Goal: Check status: Check status

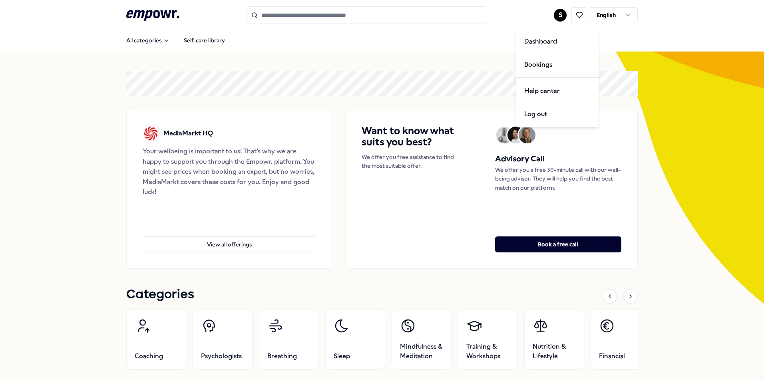
click at [556, 17] on html ".empowr-logo_svg__cls-1{fill:#03032f} S English All categories Self-care librar…" at bounding box center [382, 190] width 764 height 381
click at [545, 46] on div "Dashboard" at bounding box center [557, 41] width 79 height 23
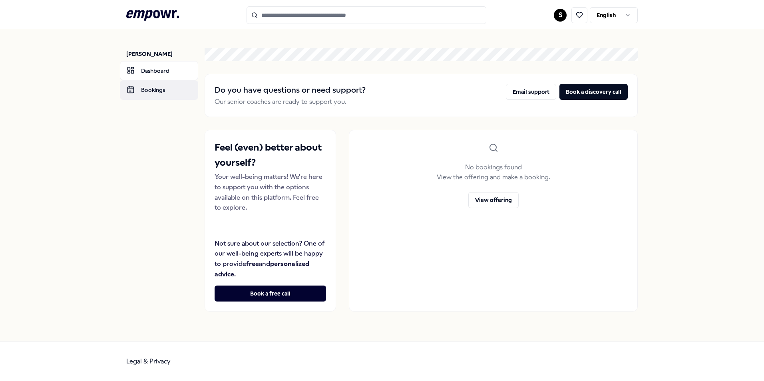
click at [161, 93] on link "Bookings" at bounding box center [159, 89] width 78 height 19
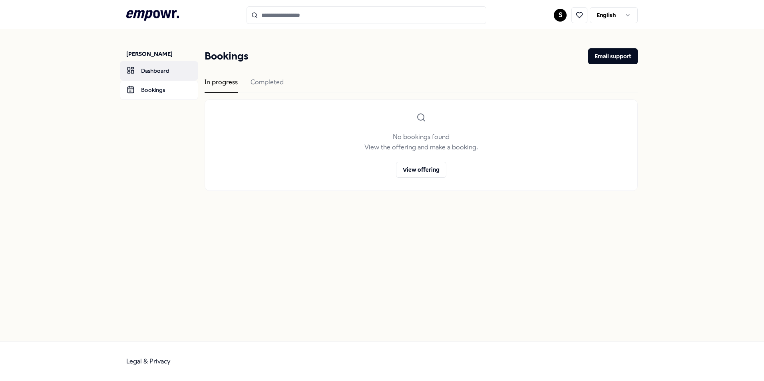
click at [161, 75] on link "Dashboard" at bounding box center [159, 70] width 78 height 19
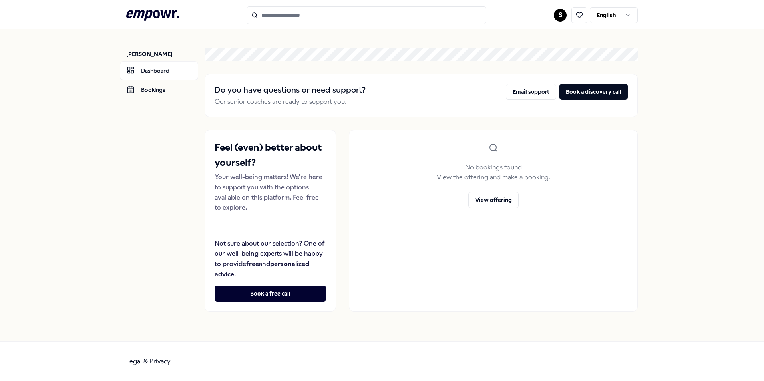
click at [159, 54] on p "[PERSON_NAME]" at bounding box center [162, 54] width 72 height 8
click at [562, 15] on html ".empowr-logo_svg__cls-1{fill:#03032f} S English [PERSON_NAME] Dashboard Booking…" at bounding box center [382, 190] width 764 height 381
click at [535, 68] on div "Bookings" at bounding box center [560, 64] width 79 height 23
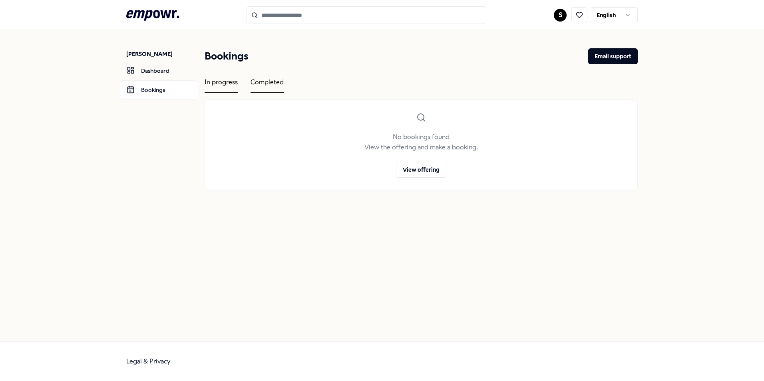
click at [260, 80] on div "Completed" at bounding box center [267, 85] width 33 height 16
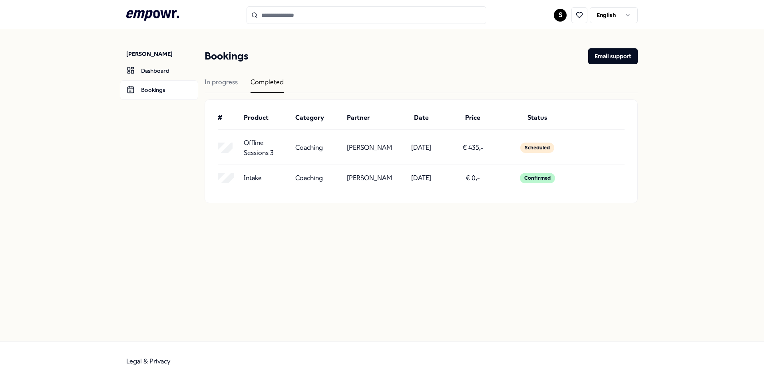
click at [360, 150] on p "[PERSON_NAME]" at bounding box center [369, 148] width 45 height 10
click at [481, 147] on p "€ 435,-" at bounding box center [472, 148] width 21 height 10
click at [539, 144] on div "Scheduled" at bounding box center [537, 148] width 34 height 10
click at [254, 146] on p "Offline Sessions 3" at bounding box center [266, 148] width 45 height 20
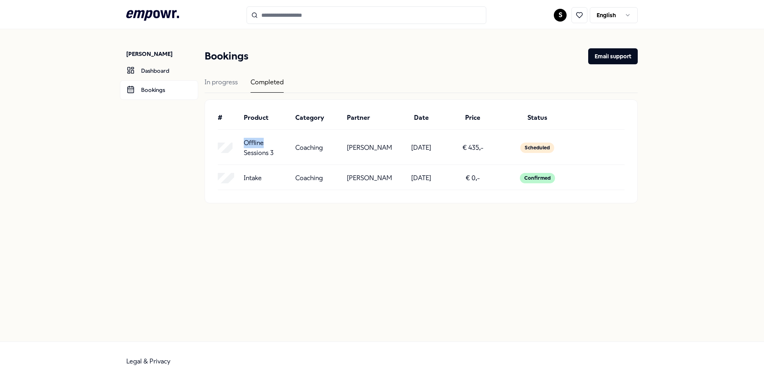
drag, startPoint x: 254, startPoint y: 146, endPoint x: 262, endPoint y: 147, distance: 8.1
click at [262, 147] on p "Offline Sessions 3" at bounding box center [266, 148] width 45 height 20
click at [538, 143] on div "Scheduled" at bounding box center [537, 148] width 34 height 10
drag, startPoint x: 338, startPoint y: 147, endPoint x: 388, endPoint y: 143, distance: 50.1
click at [388, 143] on div "Offline Sessions 3 Coaching [PERSON_NAME] [DATE] € 435,- Scheduled" at bounding box center [421, 148] width 407 height 20
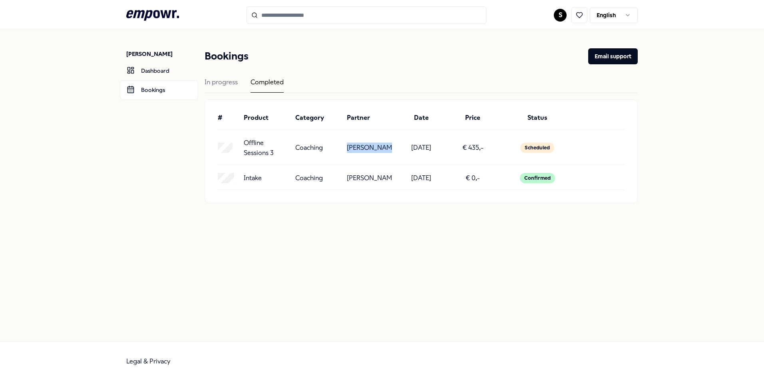
copy div "[PERSON_NAME]"
